Goal: Obtain resource: Download file/media

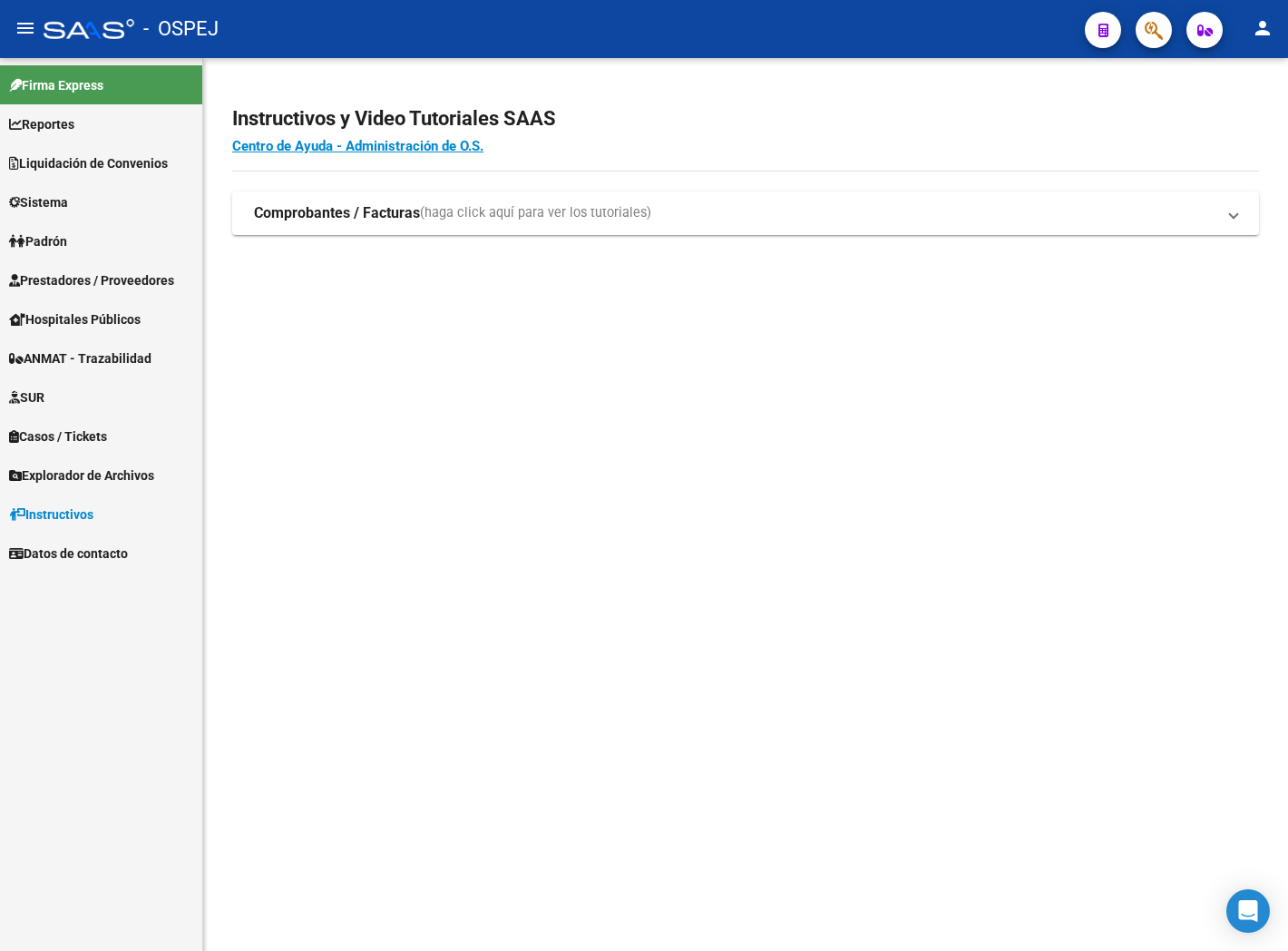
click at [215, 213] on div "Instructivos y Video Tutoriales SAAS Centro de Ayuda - Administración de O.S. C…" at bounding box center [745, 190] width 1085 height 264
click at [219, 214] on div "Instructivos y Video Tutoriales SAAS Centro de Ayuda - Administración de O.S. C…" at bounding box center [745, 190] width 1085 height 264
click at [144, 478] on span "Explorador de Archivos" at bounding box center [81, 476] width 145 height 20
click at [88, 522] on link "ARCA" at bounding box center [101, 514] width 202 height 39
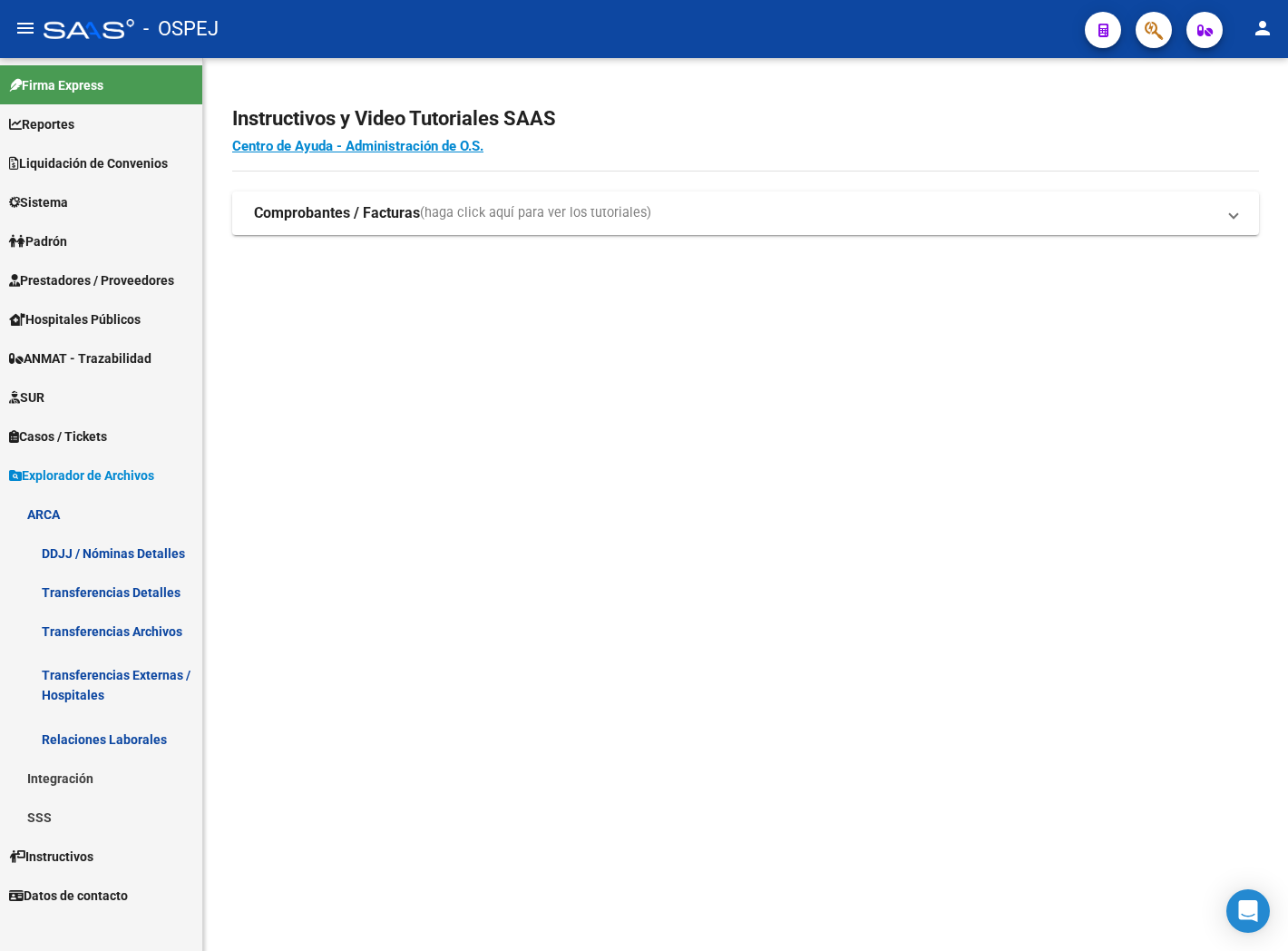
click at [131, 638] on link "Transferencias Archivos" at bounding box center [101, 631] width 202 height 39
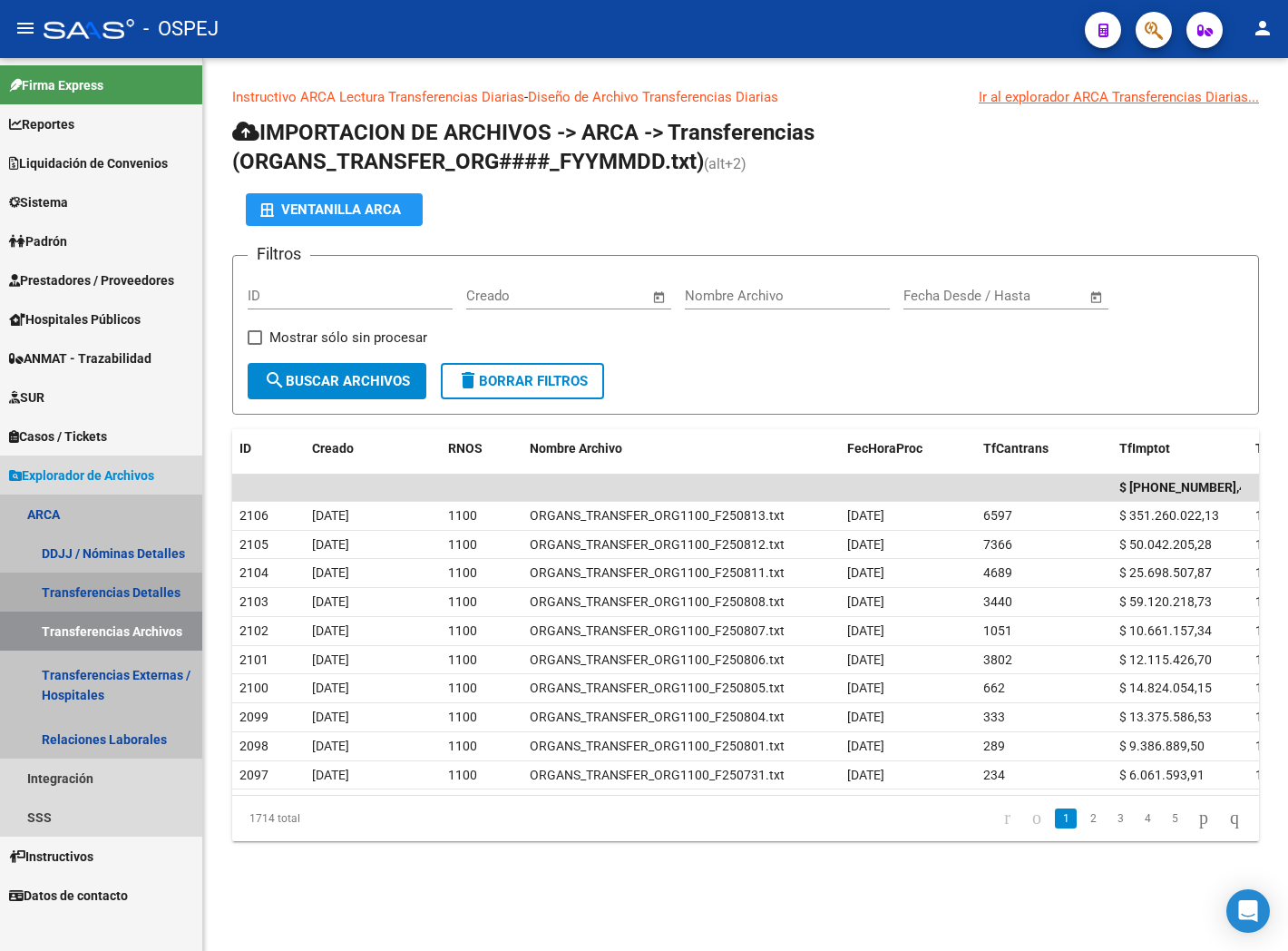
click at [114, 592] on link "Transferencias Detalles" at bounding box center [101, 592] width 202 height 39
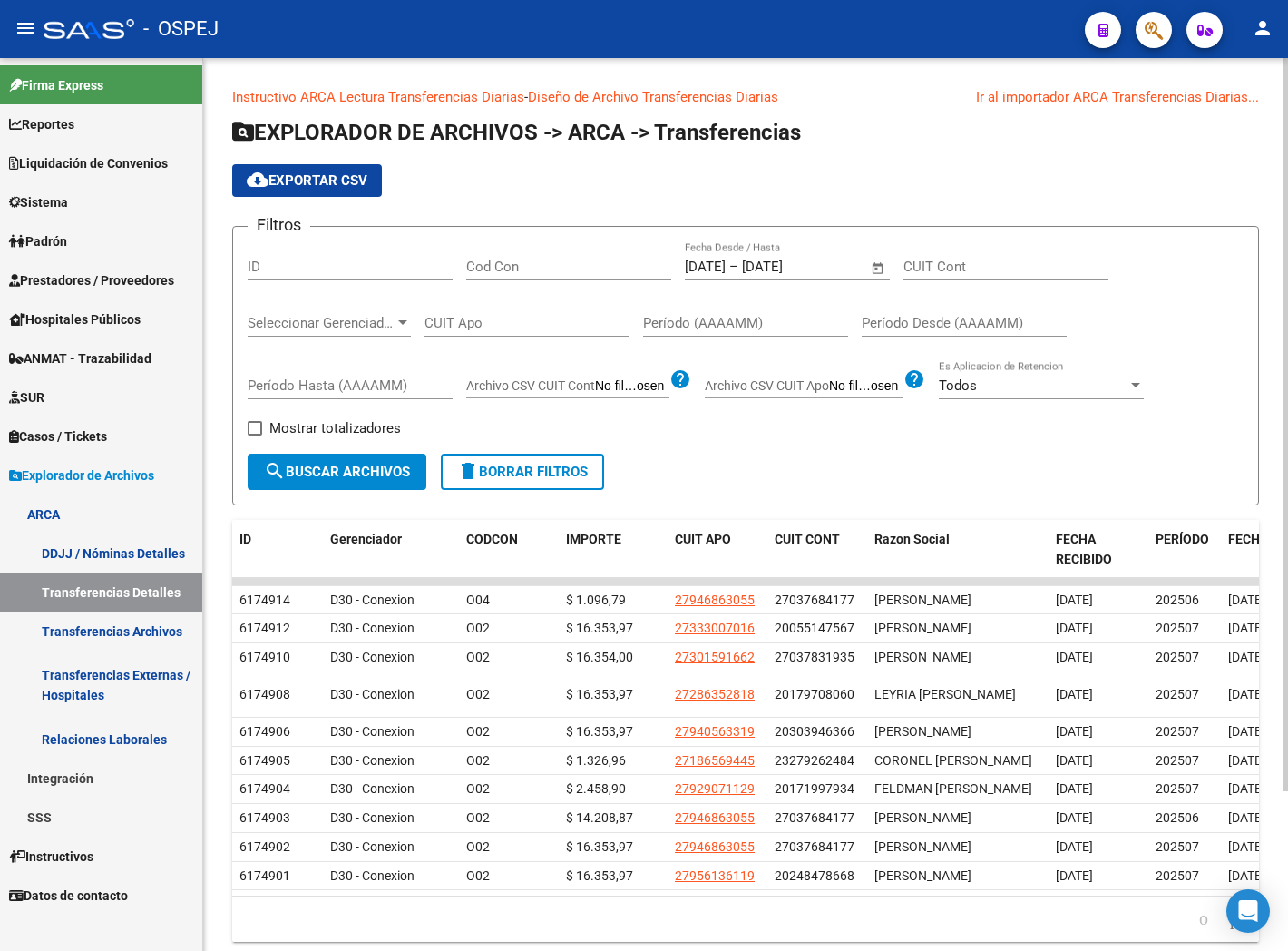
click at [346, 469] on span "search Buscar Archivos" at bounding box center [336, 472] width 146 height 17
click at [303, 189] on button "cloud_download Exportar CSV" at bounding box center [306, 180] width 150 height 32
click at [802, 447] on div "Filtros ID Cod Con [DATE] [DATE] – [DATE] [DATE] Fecha Desde / Hasta CUIT Cont …" at bounding box center [745, 347] width 996 height 212
